Goal: Task Accomplishment & Management: Manage account settings

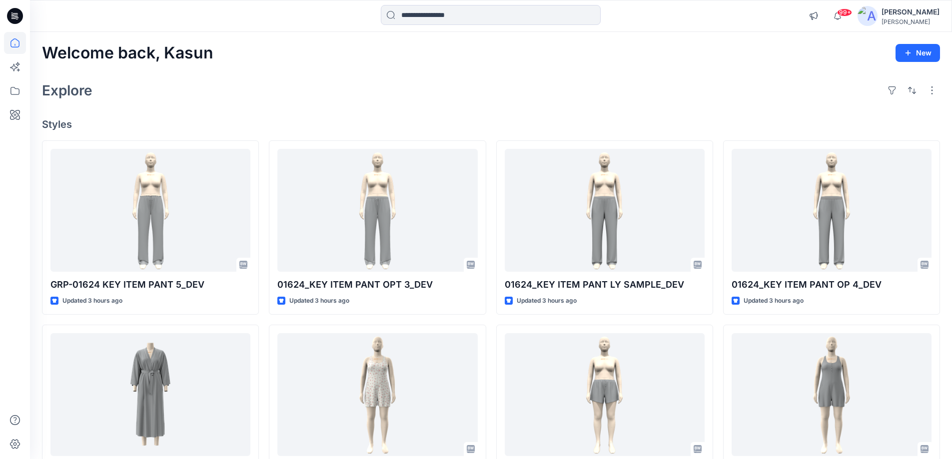
scroll to position [50, 0]
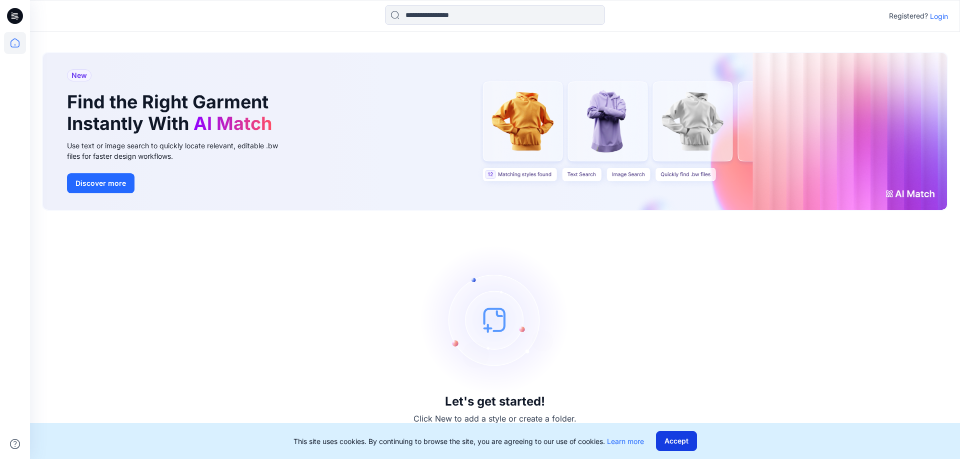
click at [688, 444] on button "Accept" at bounding box center [676, 441] width 41 height 20
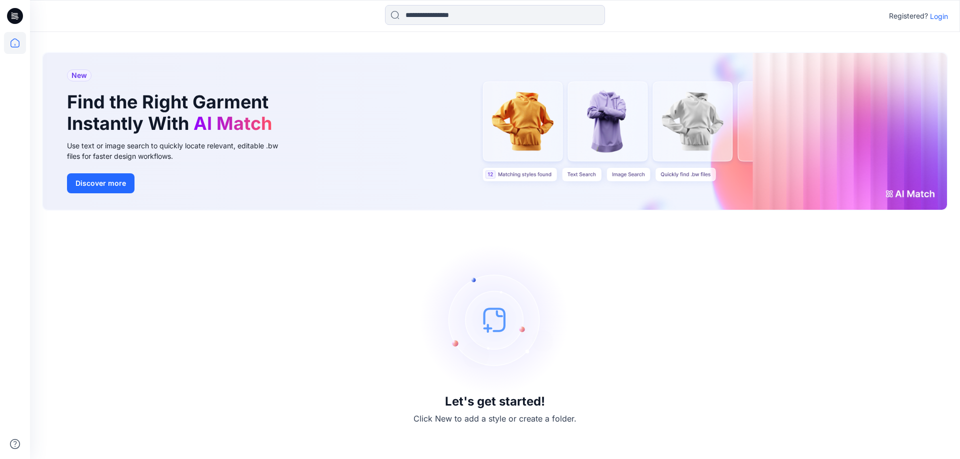
click at [937, 14] on p "Login" at bounding box center [939, 16] width 18 height 10
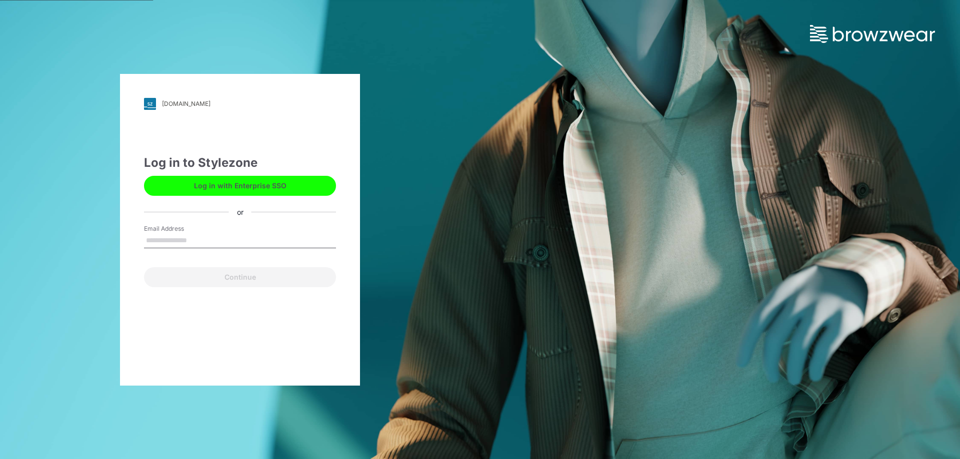
click at [211, 236] on input "Email Address" at bounding box center [240, 240] width 192 height 15
type input "**********"
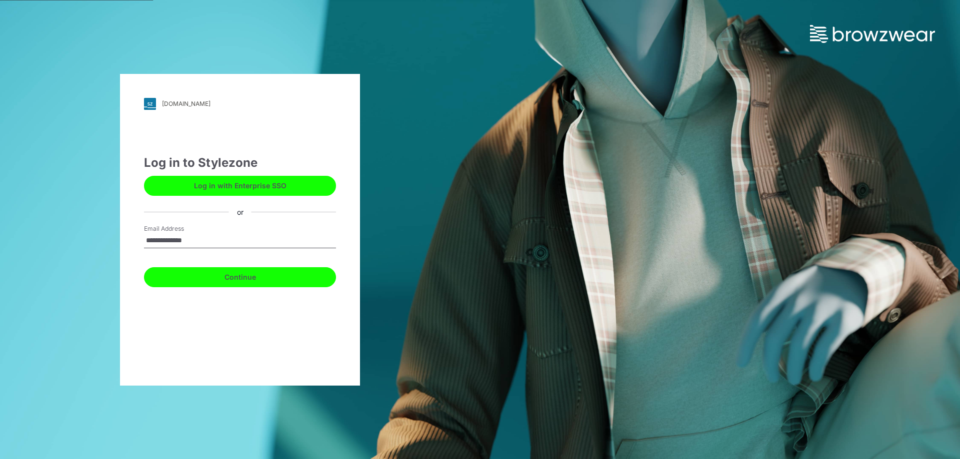
click at [220, 273] on button "Continue" at bounding box center [240, 277] width 192 height 20
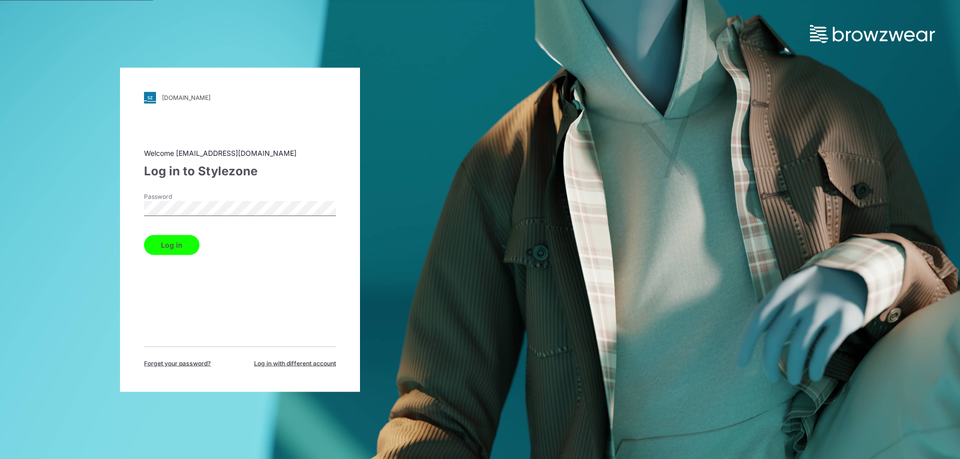
click at [164, 242] on button "Log in" at bounding box center [171, 245] width 55 height 20
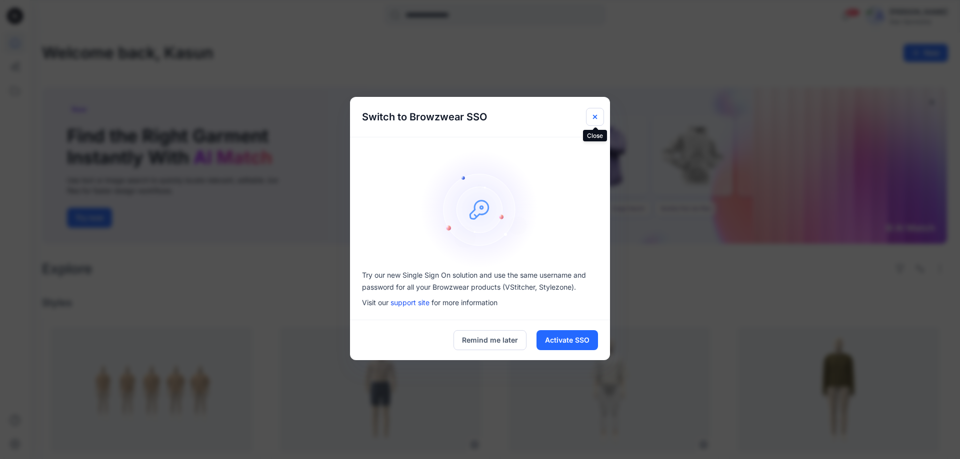
click at [597, 115] on icon "Close" at bounding box center [595, 117] width 8 height 8
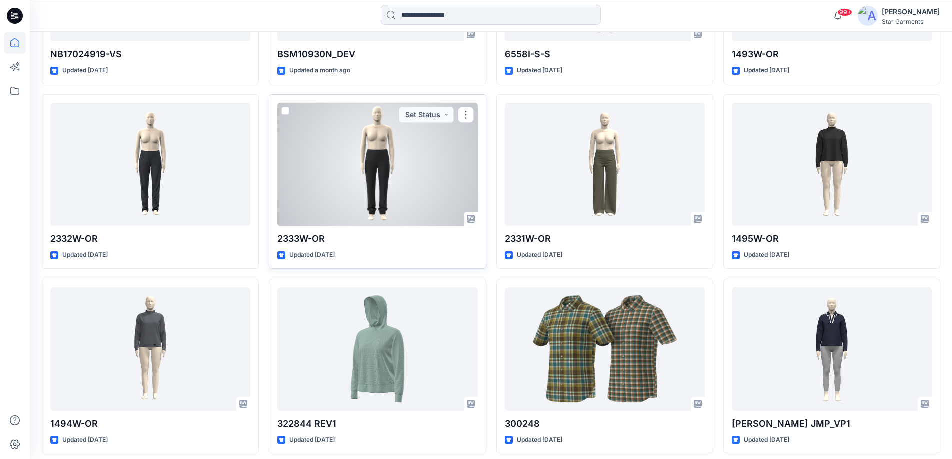
scroll to position [450, 0]
